Goal: Task Accomplishment & Management: Use online tool/utility

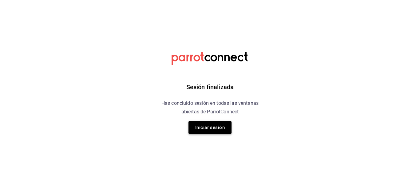
click at [210, 129] on button "Iniciar sesión" at bounding box center [209, 127] width 43 height 13
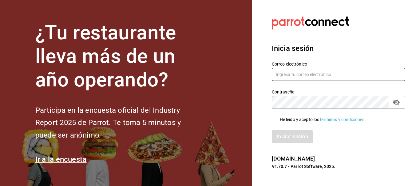
type input "[EMAIL_ADDRESS][DOMAIN_NAME]"
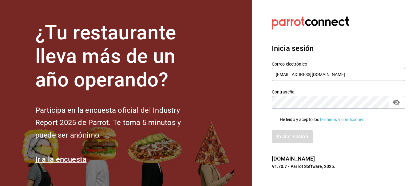
click at [287, 122] on div "He leído y acepto los Términos y condiciones." at bounding box center [323, 120] width 86 height 6
click at [277, 122] on input "He leído y acepto los Términos y condiciones." at bounding box center [275, 120] width 6 height 6
checkbox input "true"
click at [397, 102] on icon "passwordField" at bounding box center [396, 103] width 7 height 6
click at [397, 107] on button "passwordField" at bounding box center [396, 102] width 10 height 10
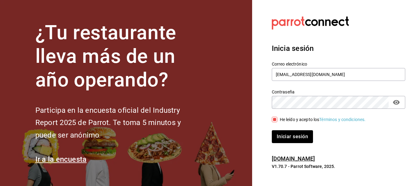
click at [397, 104] on icon "passwordField" at bounding box center [395, 102] width 7 height 7
drag, startPoint x: 393, startPoint y: 126, endPoint x: 390, endPoint y: 127, distance: 3.2
click at [393, 126] on div "Iniciar sesión" at bounding box center [334, 133] width 141 height 20
click at [290, 132] on button "Iniciar sesión" at bounding box center [293, 137] width 42 height 13
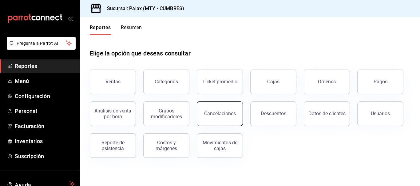
click at [218, 122] on button "Cancelaciones" at bounding box center [220, 114] width 46 height 25
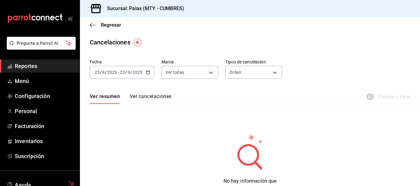
click at [143, 71] on div "2025-09-23 23 / 9 / 2025 - 2025-09-23 23 / 9 / 2025" at bounding box center [122, 72] width 64 height 13
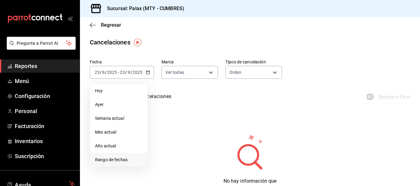
click at [128, 159] on span "Rango de fechas" at bounding box center [119, 160] width 48 height 6
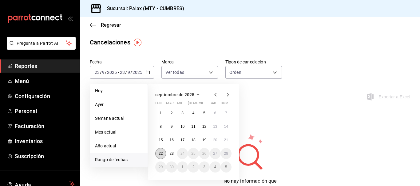
click at [163, 153] on abbr "22" at bounding box center [161, 154] width 4 height 4
click at [173, 152] on abbr "23" at bounding box center [171, 154] width 4 height 4
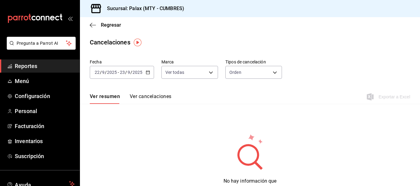
click at [167, 98] on button "Ver cancelaciones" at bounding box center [151, 99] width 42 height 10
click at [251, 67] on body "Pregunta a Parrot AI Reportes Menú Configuración Personal Facturación Inventari…" at bounding box center [210, 93] width 420 height 186
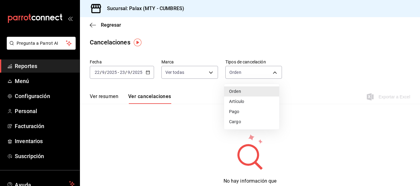
click at [234, 112] on li "Pago" at bounding box center [251, 112] width 55 height 10
click at [251, 67] on body "Pregunta a Parrot AI Reportes Menú Configuración Personal Facturación Inventari…" at bounding box center [210, 93] width 420 height 186
click at [238, 103] on li "Artículo" at bounding box center [251, 102] width 55 height 10
type input "ORDER_ITEM"
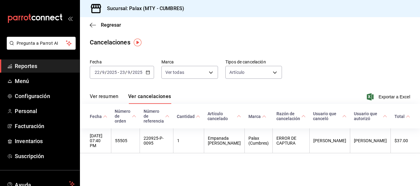
drag, startPoint x: 399, startPoint y: 99, endPoint x: 225, endPoint y: 49, distance: 180.4
click at [225, 49] on main "Regresar Cancelaciones Fecha 2025-09-22 22 / 9 / 2025 - 2025-09-23 23 / 9 / 202…" at bounding box center [250, 101] width 340 height 169
click at [380, 93] on div "Ver resumen Ver cancelaciones Exportar a Excel" at bounding box center [250, 95] width 340 height 18
click at [383, 96] on span "Exportar a Excel" at bounding box center [389, 96] width 42 height 7
click at [328, 58] on div "Fecha 2025-09-22 22 / 9 / 2025 - 2025-09-23 23 / 9 / 2025 Marca Ver todas [obje…" at bounding box center [250, 71] width 320 height 29
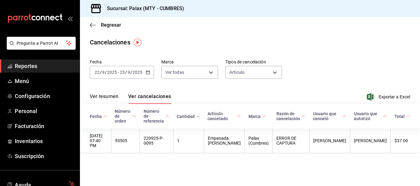
click at [328, 58] on div "Fecha 2025-09-22 22 / 9 / 2025 - 2025-09-23 23 / 9 / 2025 Marca Ver todas [obje…" at bounding box center [250, 71] width 320 height 29
